Goal: Information Seeking & Learning: Understand process/instructions

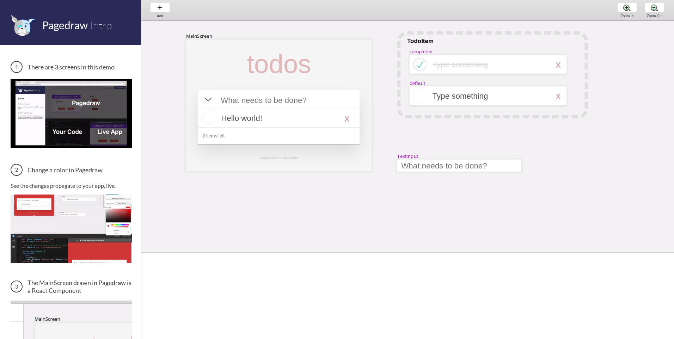
drag, startPoint x: 442, startPoint y: 188, endPoint x: 441, endPoint y: 254, distance: 66.0
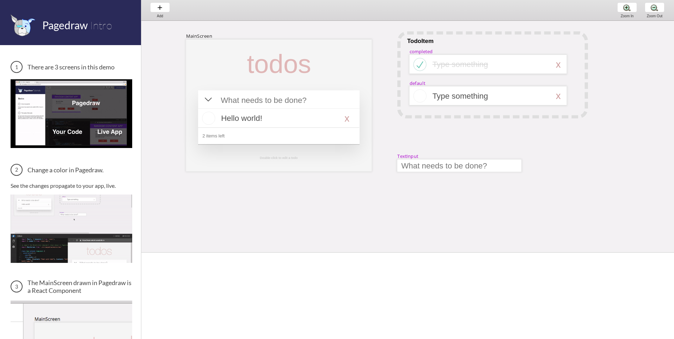
click at [441, 254] on span at bounding box center [407, 253] width 533 height 4
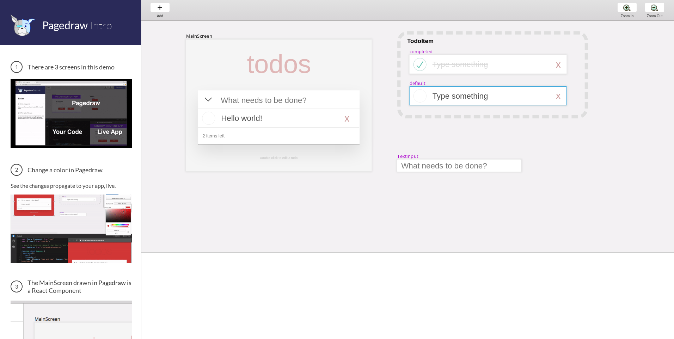
click at [476, 102] on div at bounding box center [488, 95] width 157 height 19
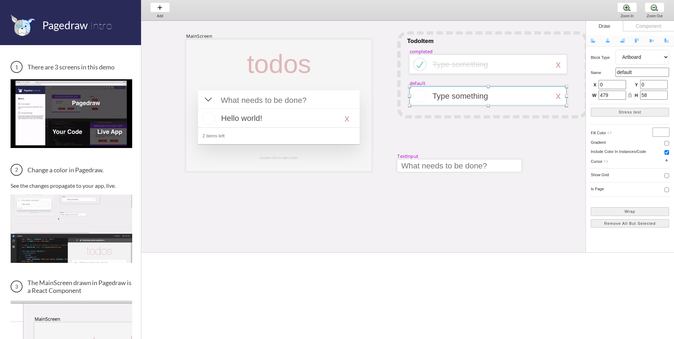
drag, startPoint x: 507, startPoint y: 138, endPoint x: 500, endPoint y: 124, distance: 15.0
click at [507, 137] on div "MainScreen todos Hello world! x 2 items left TodoItem completed Type something …" at bounding box center [678, 254] width 1075 height 467
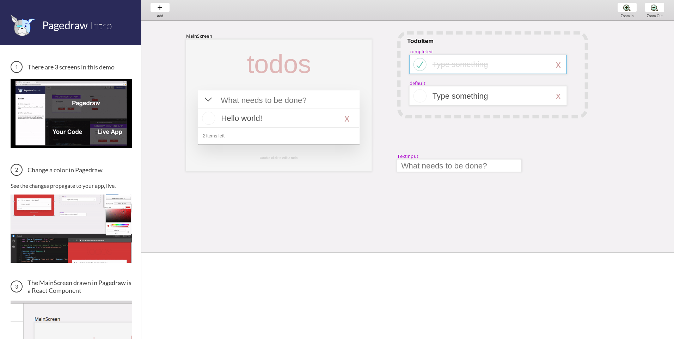
click at [486, 71] on div at bounding box center [488, 64] width 157 height 19
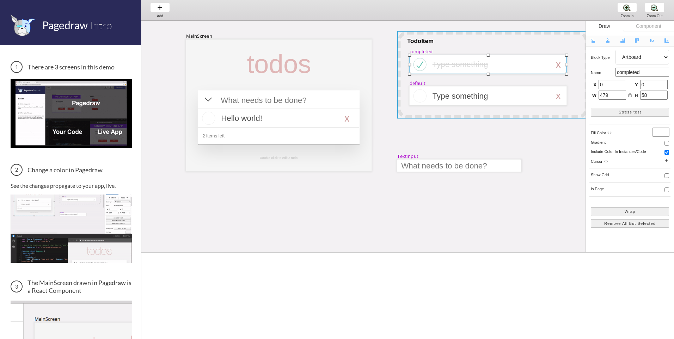
click at [527, 45] on div at bounding box center [492, 74] width 191 height 87
select select "1"
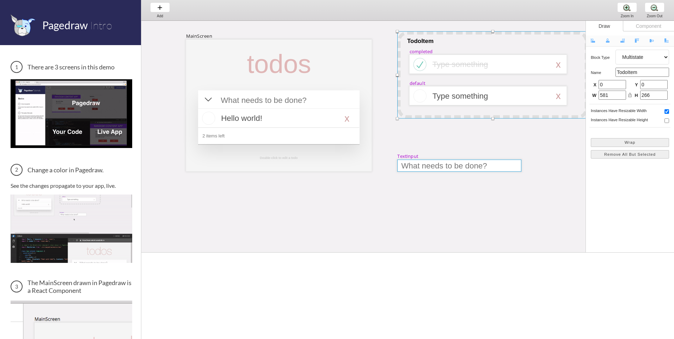
click at [477, 170] on div at bounding box center [459, 166] width 124 height 12
select select "9"
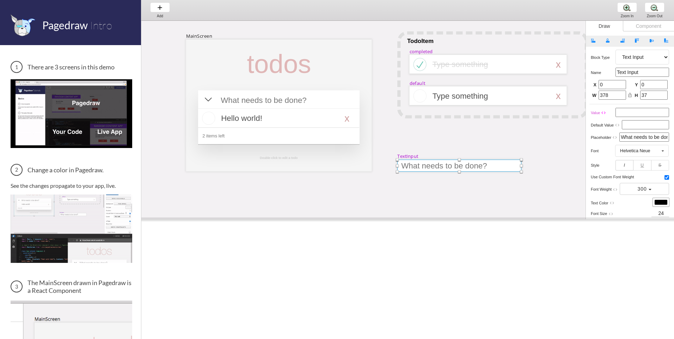
drag, startPoint x: 378, startPoint y: 254, endPoint x: 377, endPoint y: 207, distance: 46.2
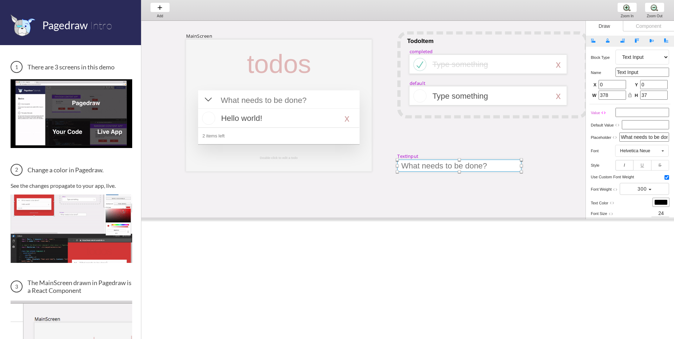
click at [377, 218] on span at bounding box center [407, 220] width 533 height 4
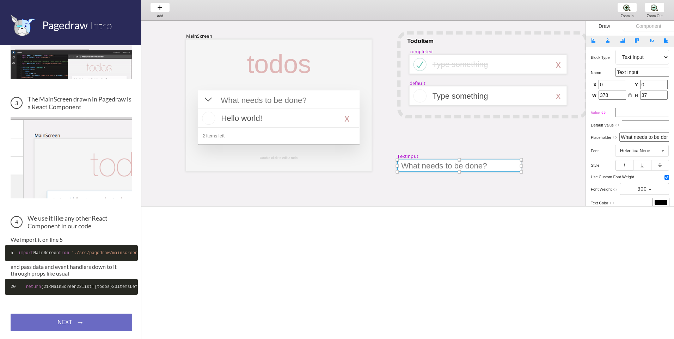
scroll to position [215, 0]
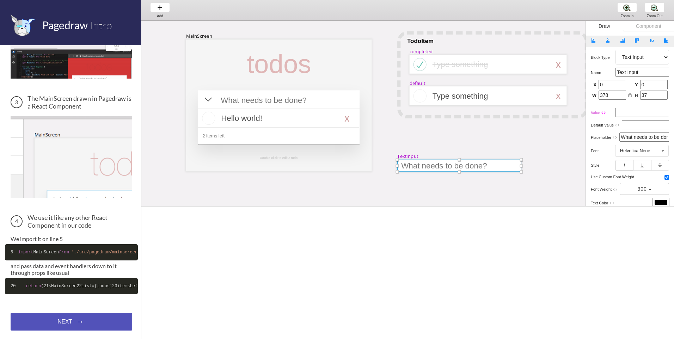
click at [69, 321] on div "NEXT → NEXT → NEXT →" at bounding box center [72, 322] width 122 height 18
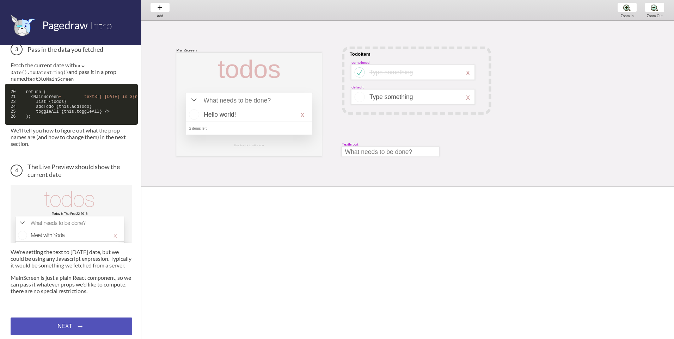
scroll to position [342, 0]
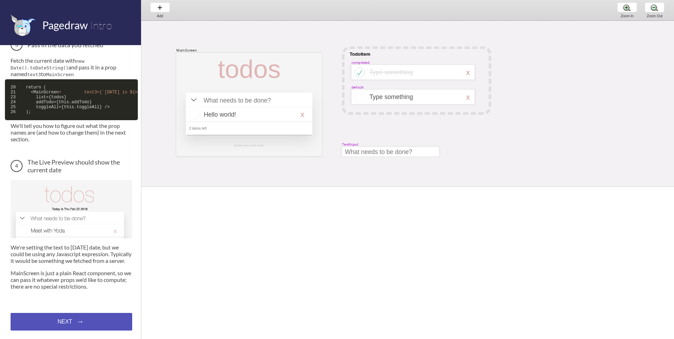
click at [75, 311] on div "Data Binding We're going to add [DATE] date to our todo list app. We're going t…" at bounding box center [70, 192] width 141 height 294
click at [75, 319] on div "NEXT → NEXT → NEXT →" at bounding box center [72, 322] width 122 height 18
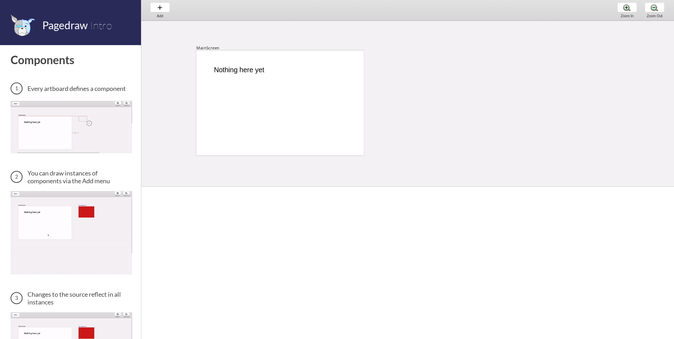
scroll to position [1, 0]
